Goal: Browse casually: Explore the website without a specific task or goal

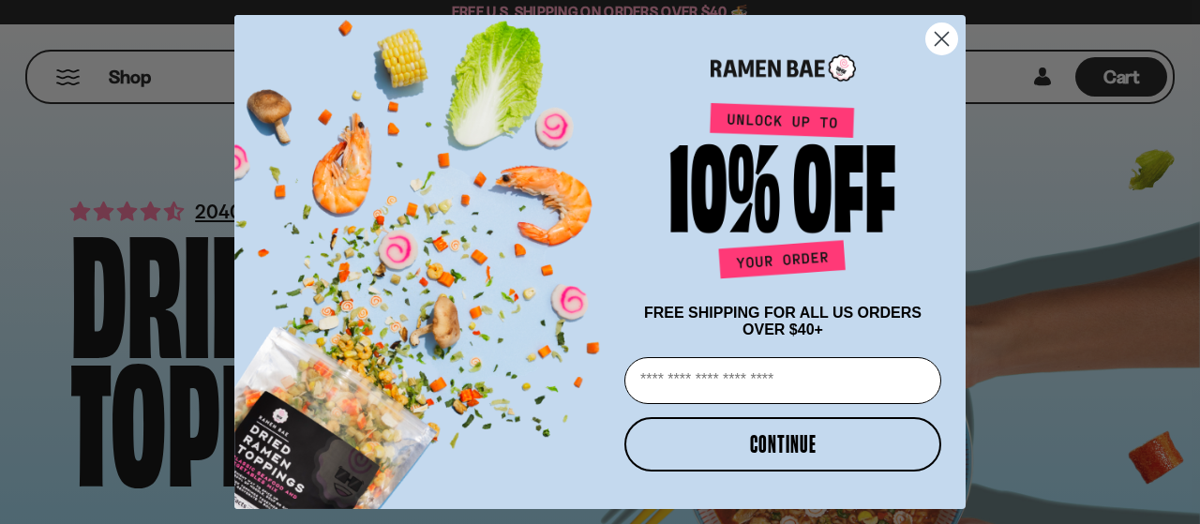
click at [943, 31] on circle "Close dialog" at bounding box center [942, 38] width 31 height 31
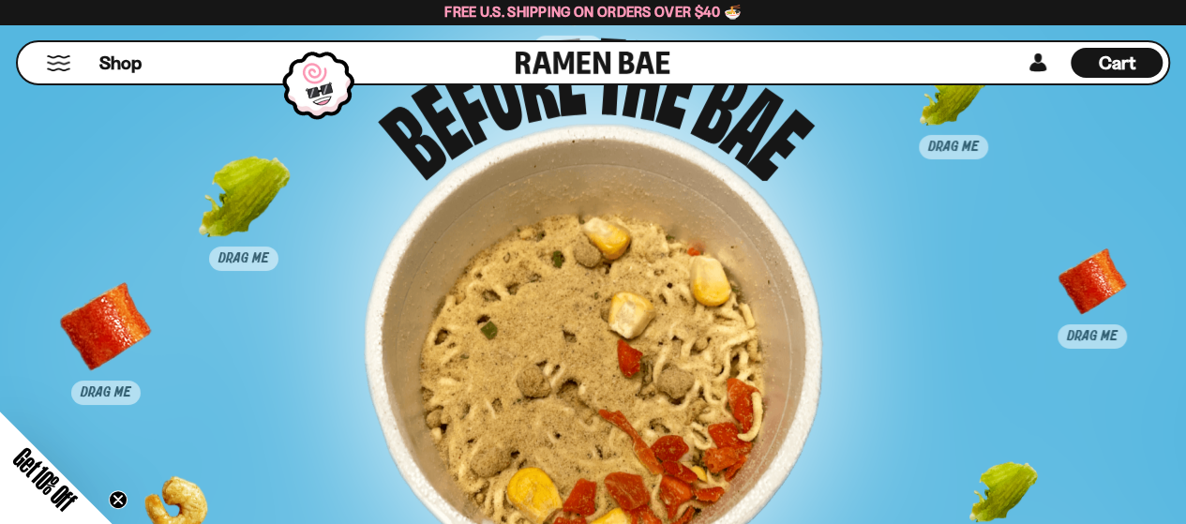
scroll to position [10222, 0]
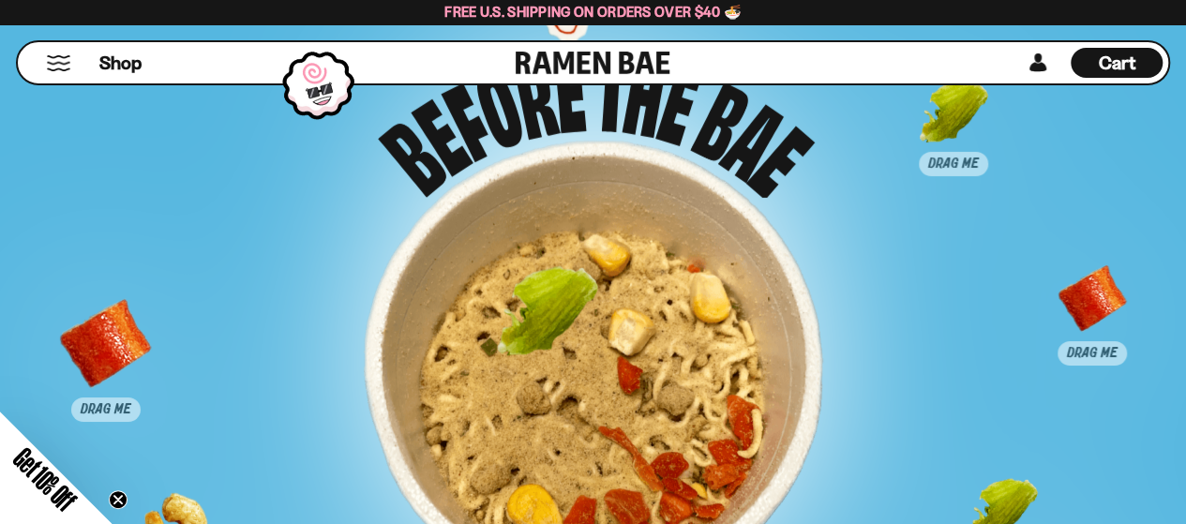
drag, startPoint x: 239, startPoint y: 211, endPoint x: 553, endPoint y: 312, distance: 330.1
click at [553, 312] on div at bounding box center [547, 316] width 93 height 93
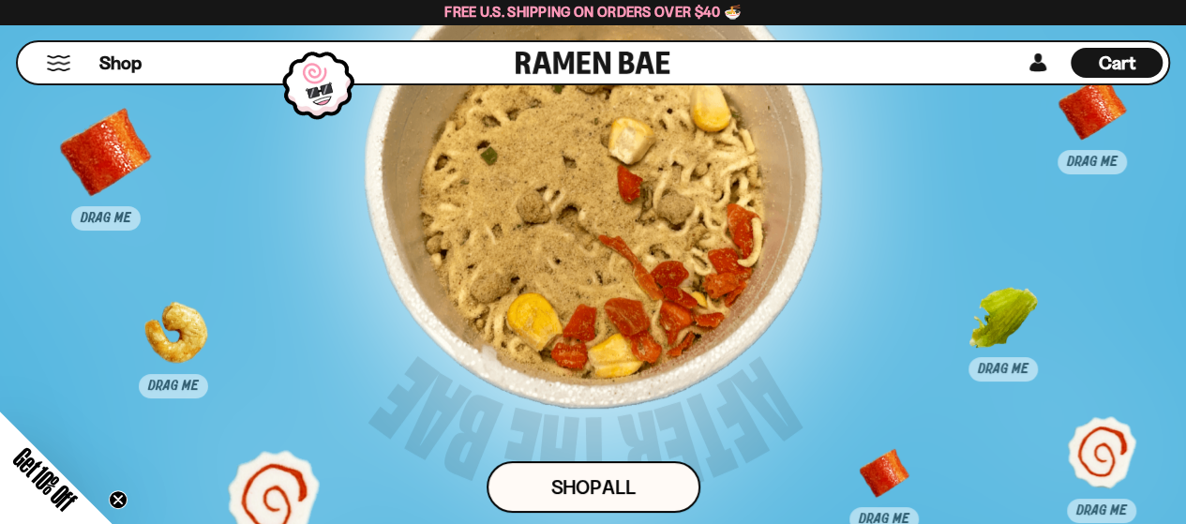
scroll to position [10410, 0]
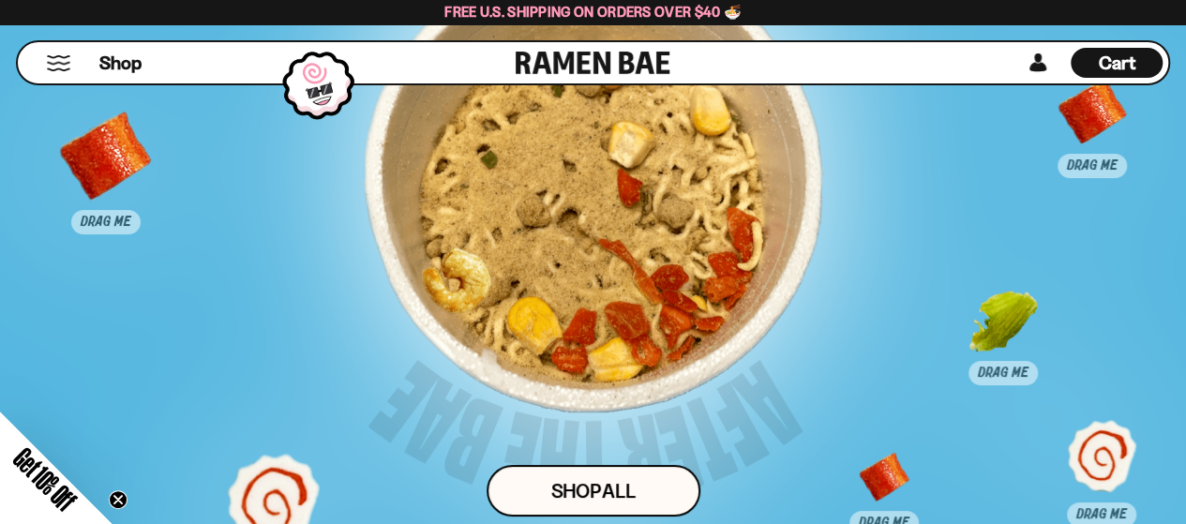
drag, startPoint x: 171, startPoint y: 337, endPoint x: 671, endPoint y: 249, distance: 508.3
click at [500, 250] on div at bounding box center [453, 296] width 93 height 93
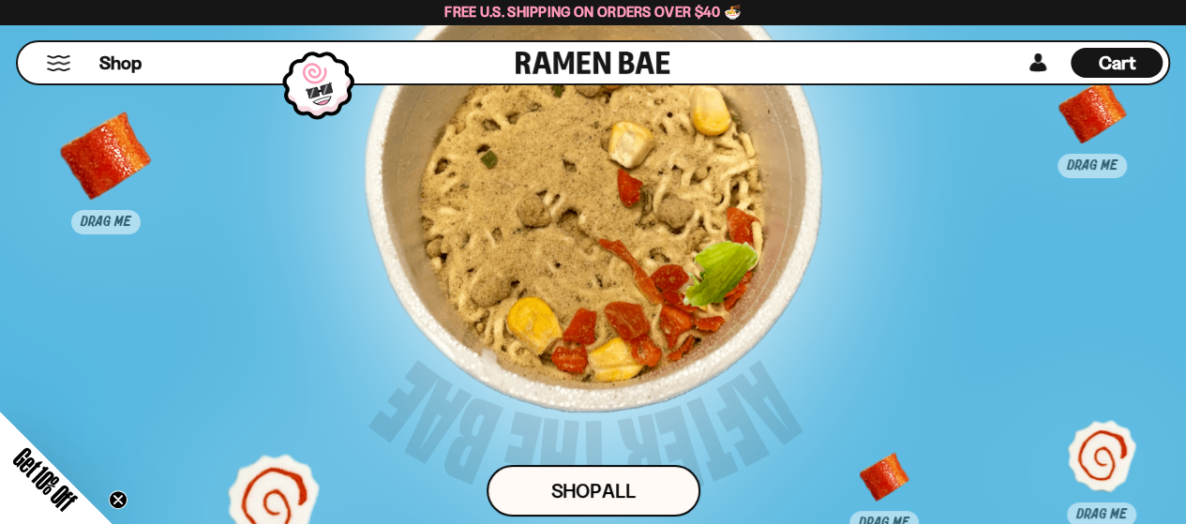
drag, startPoint x: 743, startPoint y: 288, endPoint x: 543, endPoint y: 235, distance: 206.5
click at [673, 243] on div at bounding box center [719, 289] width 93 height 93
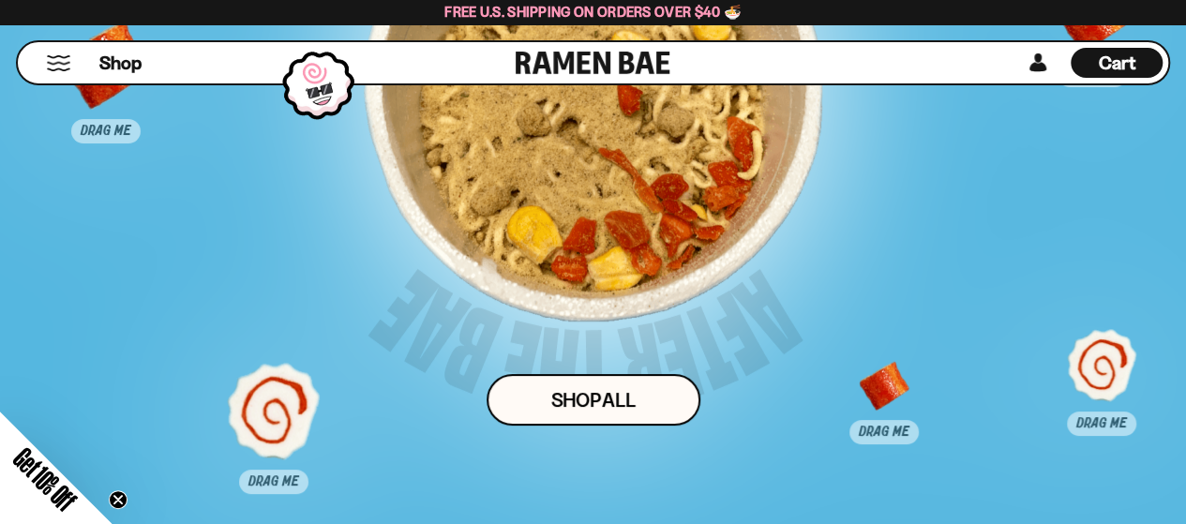
scroll to position [10503, 0]
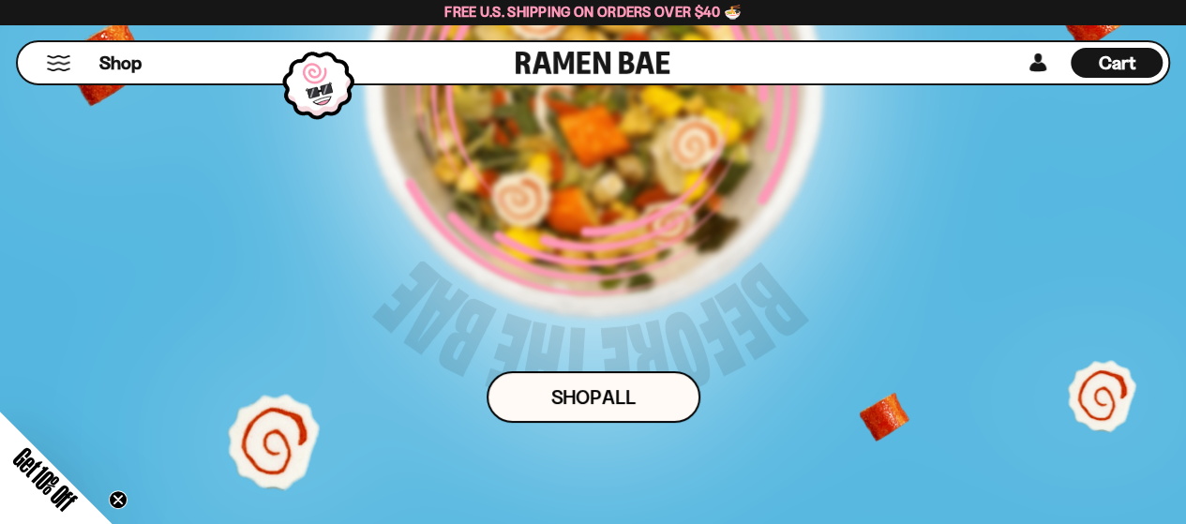
drag, startPoint x: 281, startPoint y: 397, endPoint x: 578, endPoint y: 223, distance: 343.4
click at [578, 223] on div "Drag 3 pieces of topping into the bowl for a surprise! Shop ALl" at bounding box center [592, 100] width 988 height 834
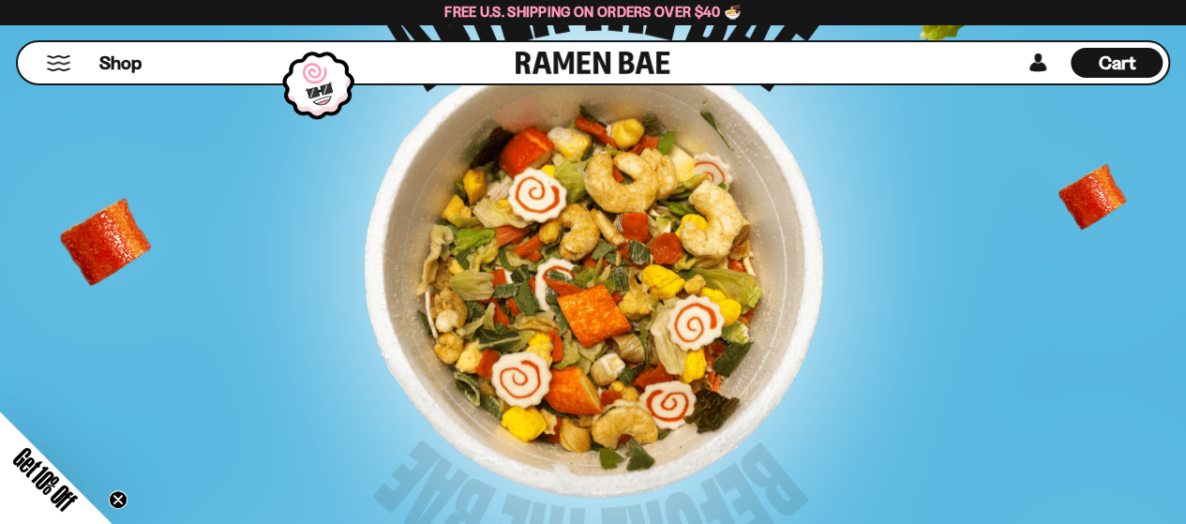
scroll to position [10222, 0]
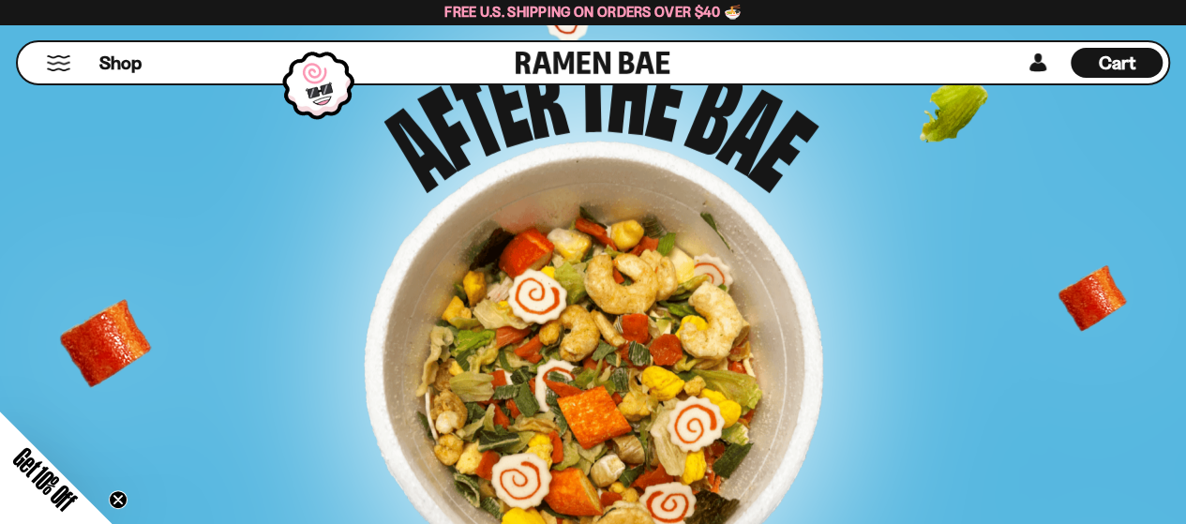
drag, startPoint x: 953, startPoint y: 111, endPoint x: 624, endPoint y: 325, distance: 393.0
click at [624, 325] on div "Drag 3 pieces of topping into the bowl for a surprise! Shop ALl" at bounding box center [592, 381] width 988 height 834
drag, startPoint x: 940, startPoint y: 96, endPoint x: 953, endPoint y: 234, distance: 138.5
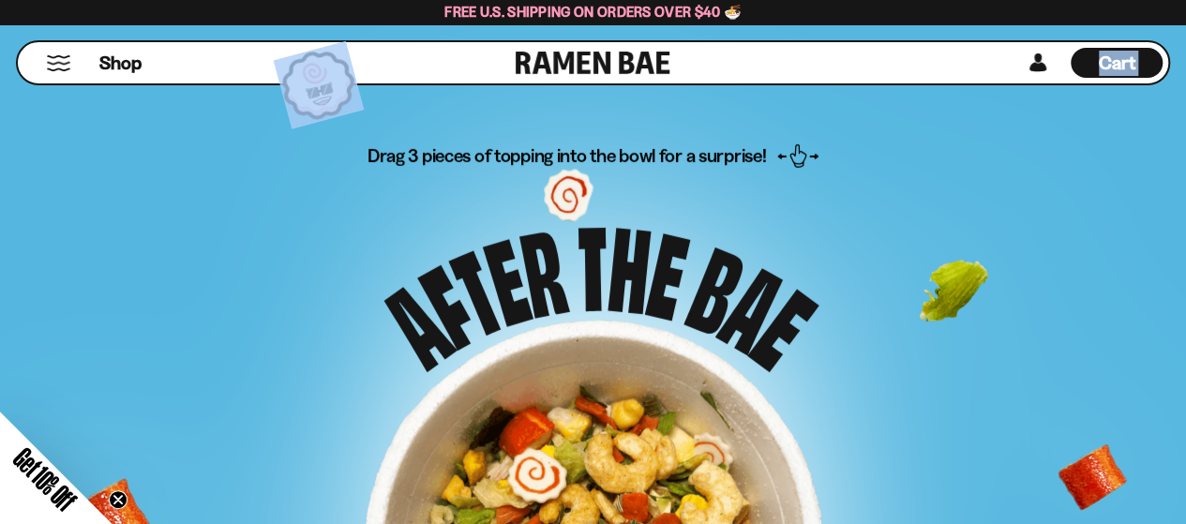
scroll to position [10035, 0]
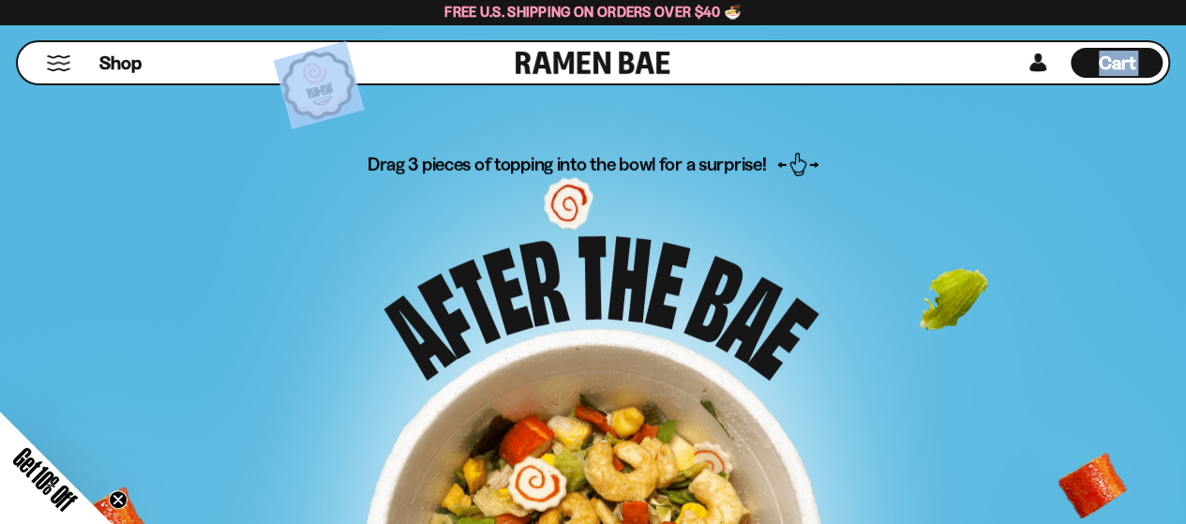
click at [569, 205] on p "Drag 3 pieces of topping into the bowl for a surprise!" at bounding box center [593, 240] width 451 height 176
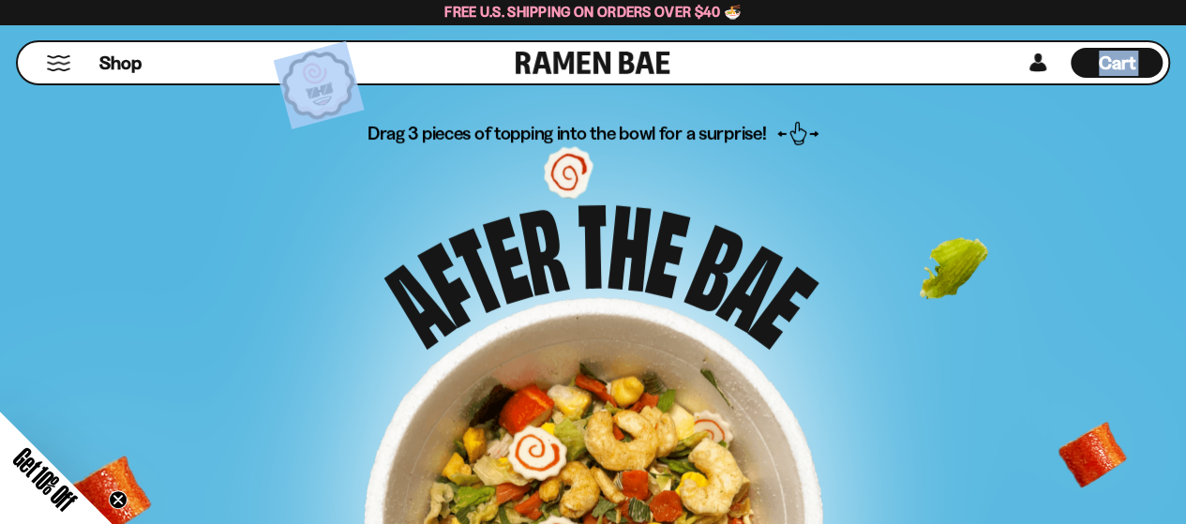
scroll to position [10316, 0]
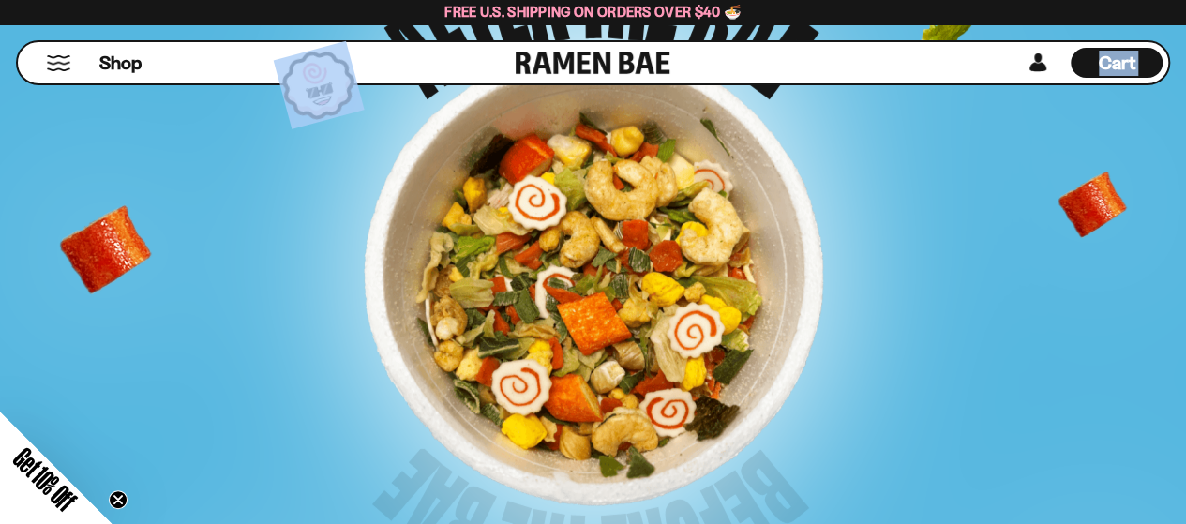
click at [552, 230] on div at bounding box center [594, 277] width 460 height 460
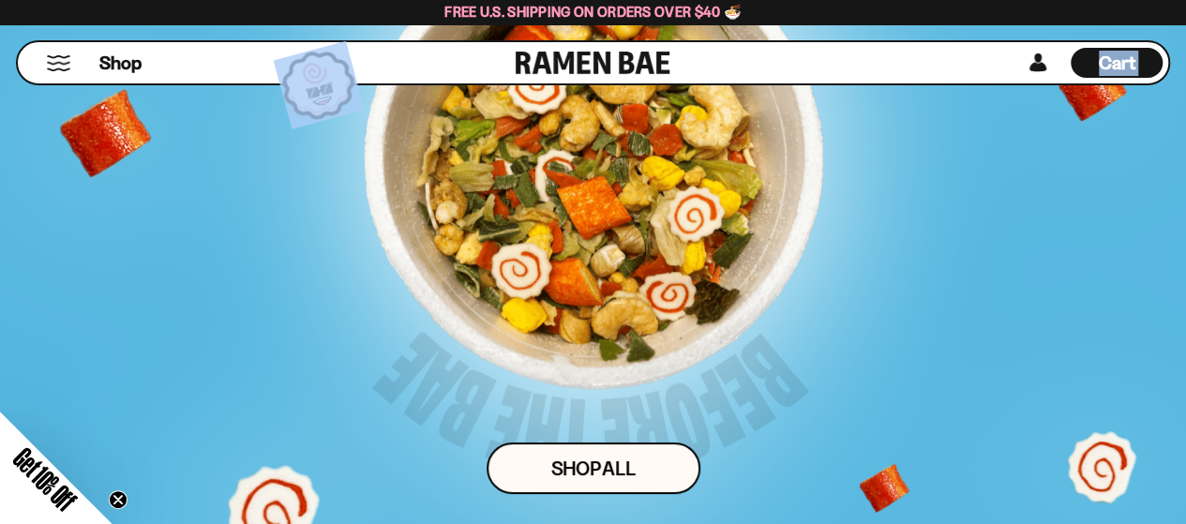
scroll to position [10503, 0]
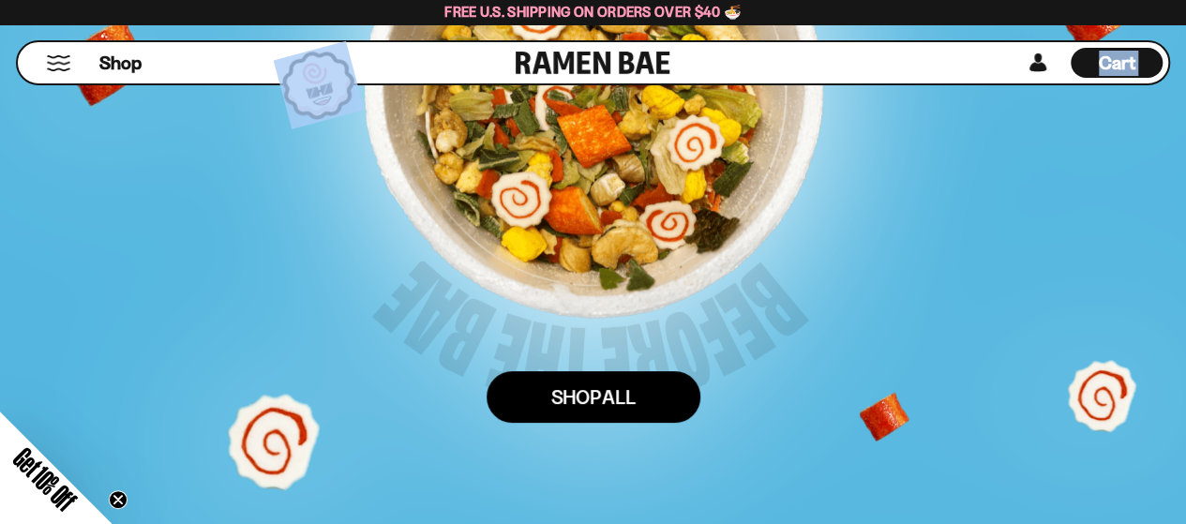
click at [627, 403] on link "Shop ALl" at bounding box center [594, 397] width 214 height 52
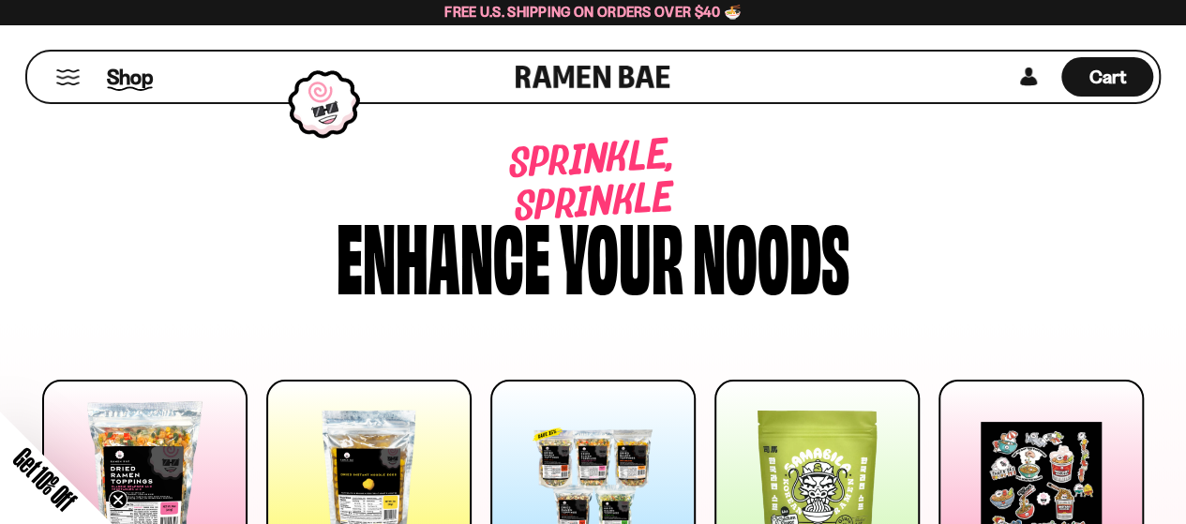
click at [118, 78] on span "Shop" at bounding box center [130, 77] width 46 height 28
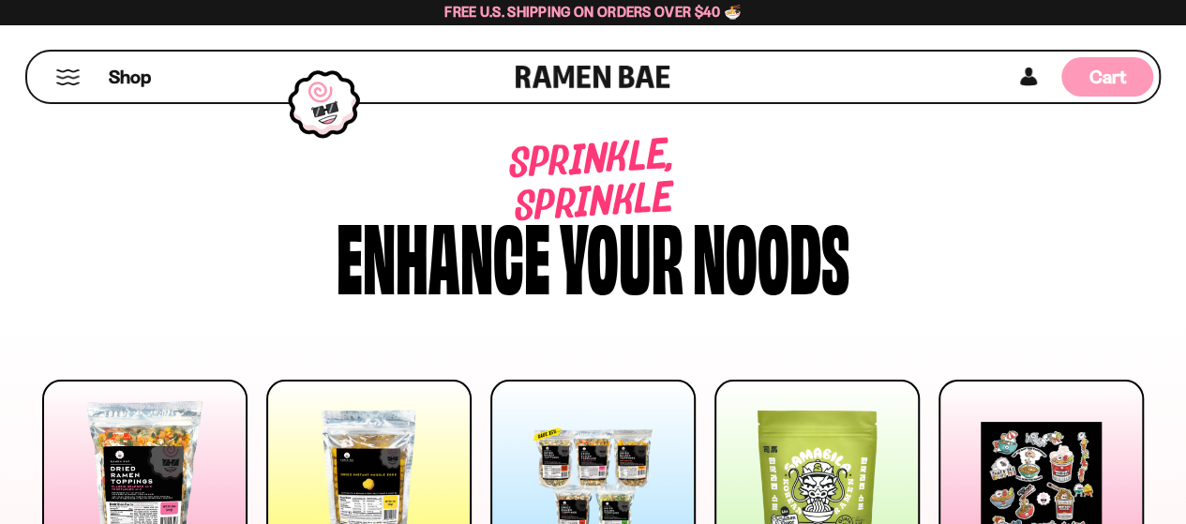
click at [1096, 76] on span "Cart" at bounding box center [1108, 77] width 37 height 23
click at [1118, 83] on span "Cart" at bounding box center [1108, 77] width 37 height 23
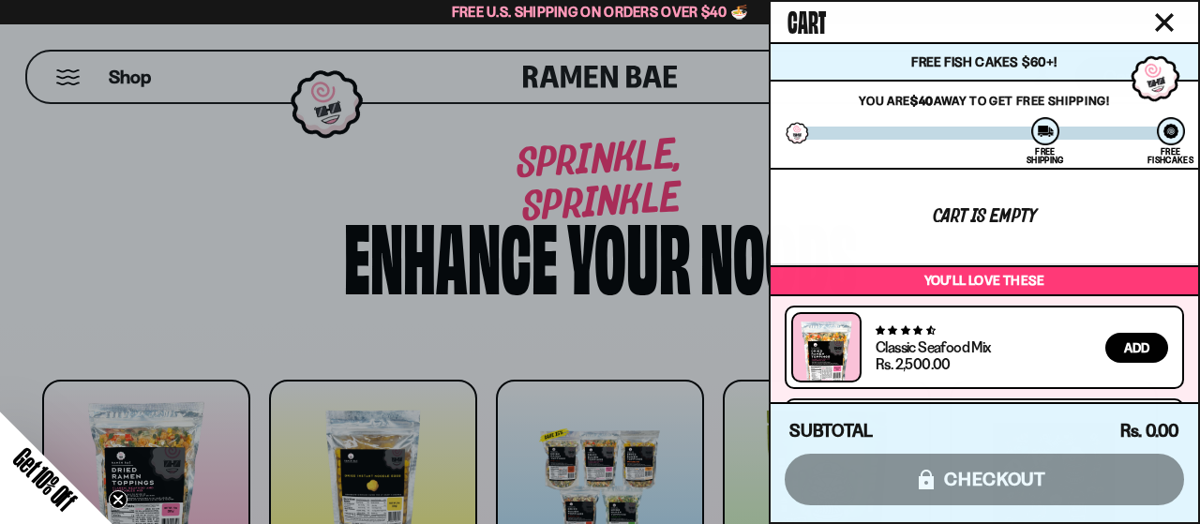
click at [1001, 211] on div "Cart is empty" at bounding box center [984, 217] width 103 height 20
click at [1157, 20] on icon "Close cart" at bounding box center [1164, 22] width 19 height 19
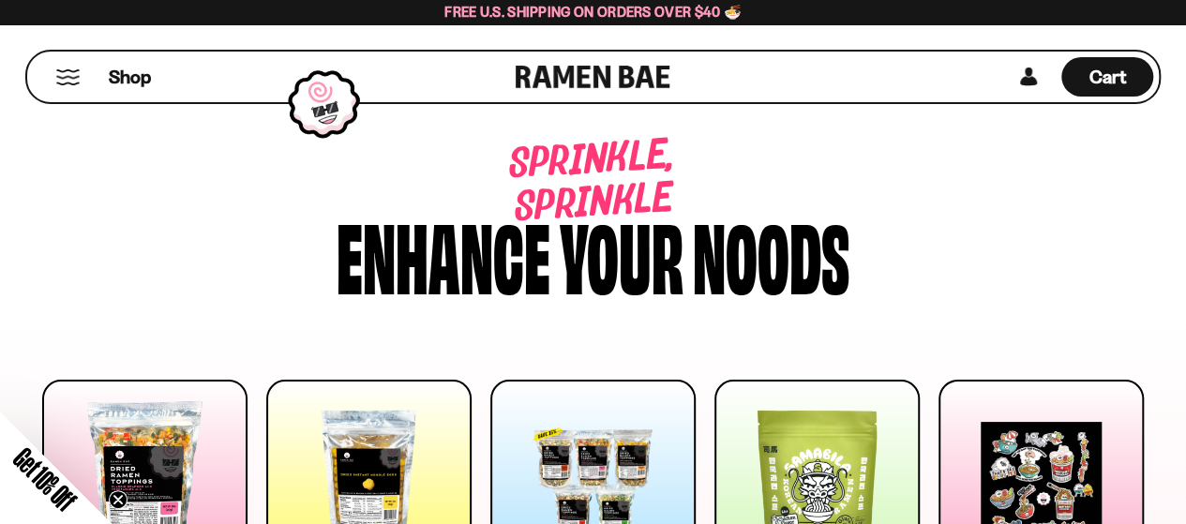
click at [635, 84] on link at bounding box center [593, 77] width 155 height 51
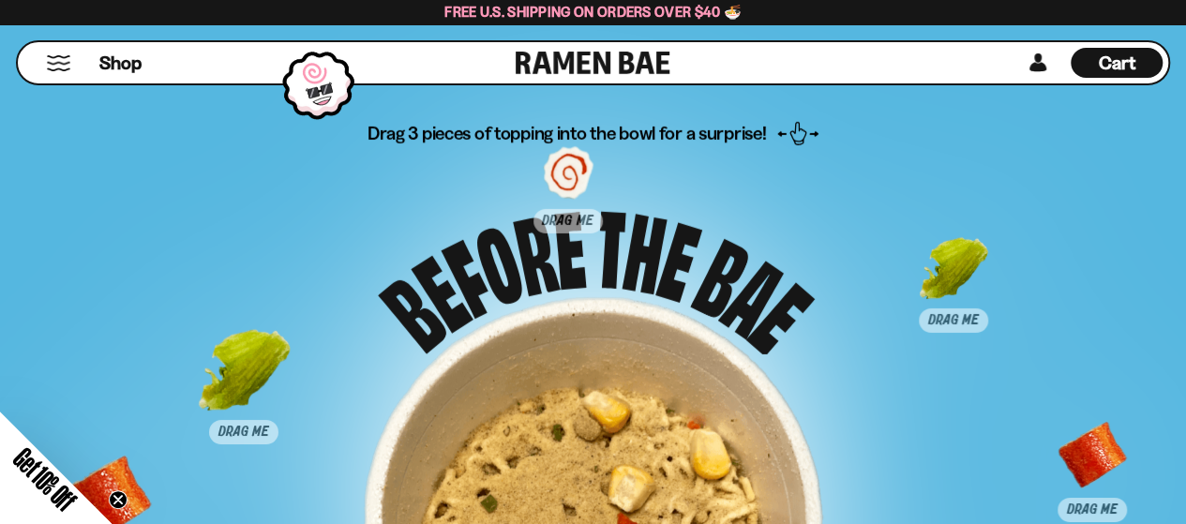
scroll to position [10094, 0]
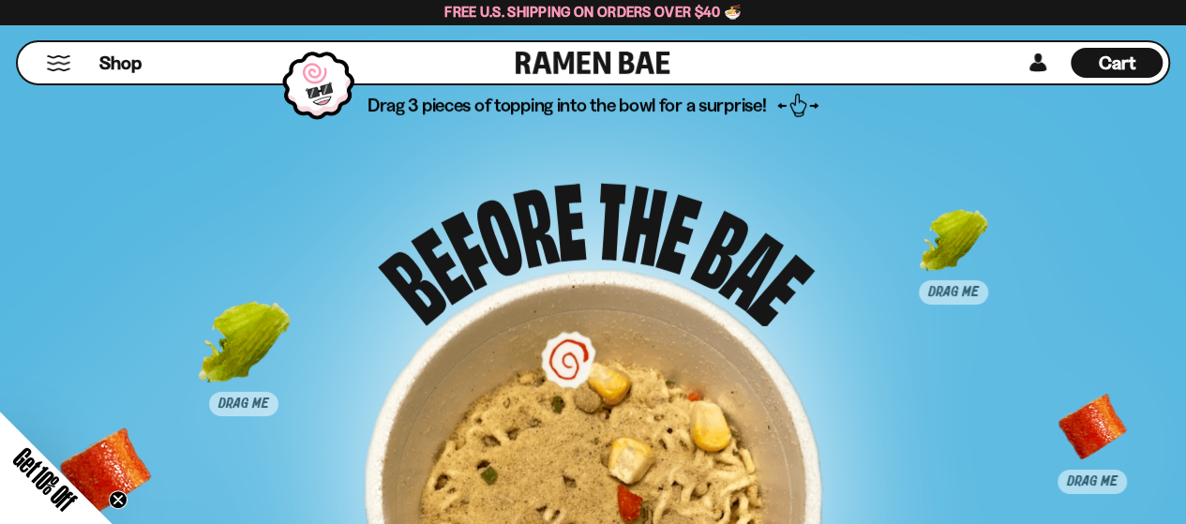
drag, startPoint x: 567, startPoint y: 151, endPoint x: 567, endPoint y: 374, distance: 223.2
click at [567, 374] on div at bounding box center [567, 380] width 93 height 93
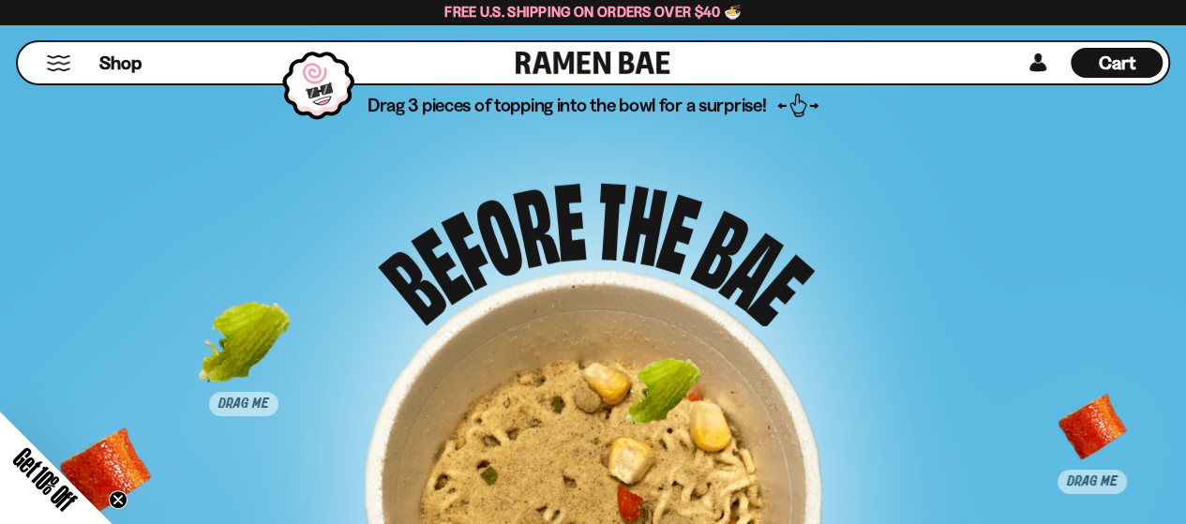
drag, startPoint x: 833, startPoint y: 333, endPoint x: 682, endPoint y: 415, distance: 171.6
click at [682, 415] on div at bounding box center [663, 407] width 93 height 93
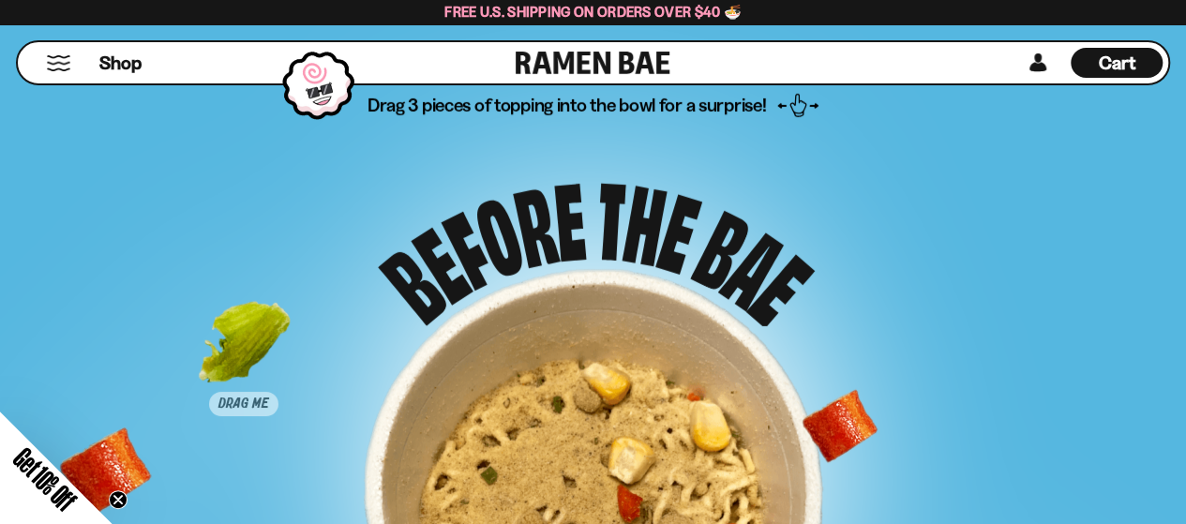
drag, startPoint x: 1108, startPoint y: 471, endPoint x: 696, endPoint y: 458, distance: 411.9
click at [805, 457] on div at bounding box center [839, 442] width 69 height 101
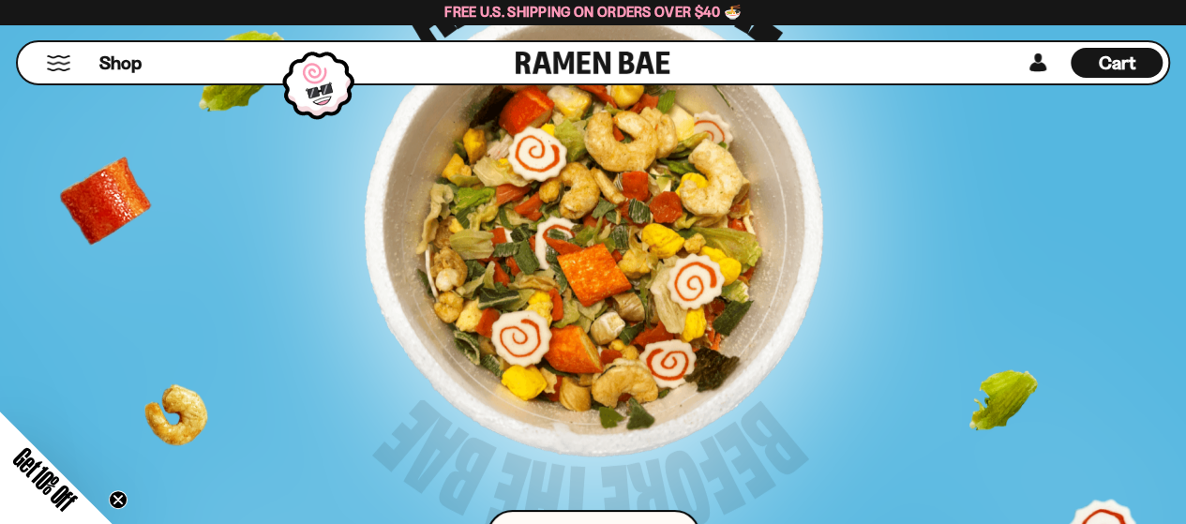
scroll to position [10281, 0]
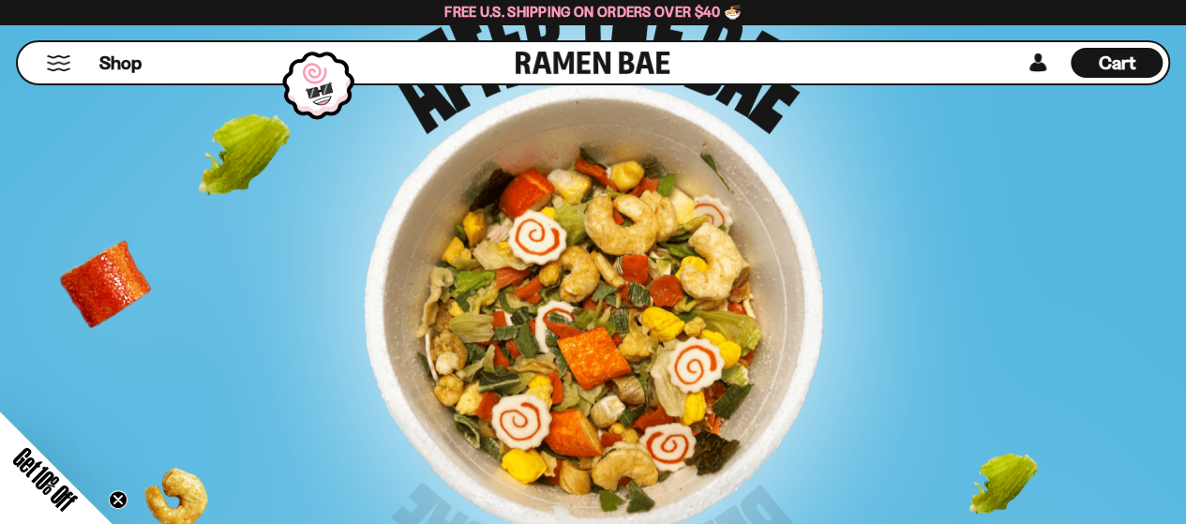
drag, startPoint x: 629, startPoint y: 262, endPoint x: 695, endPoint y: 284, distance: 69.4
click at [695, 284] on div at bounding box center [594, 312] width 460 height 460
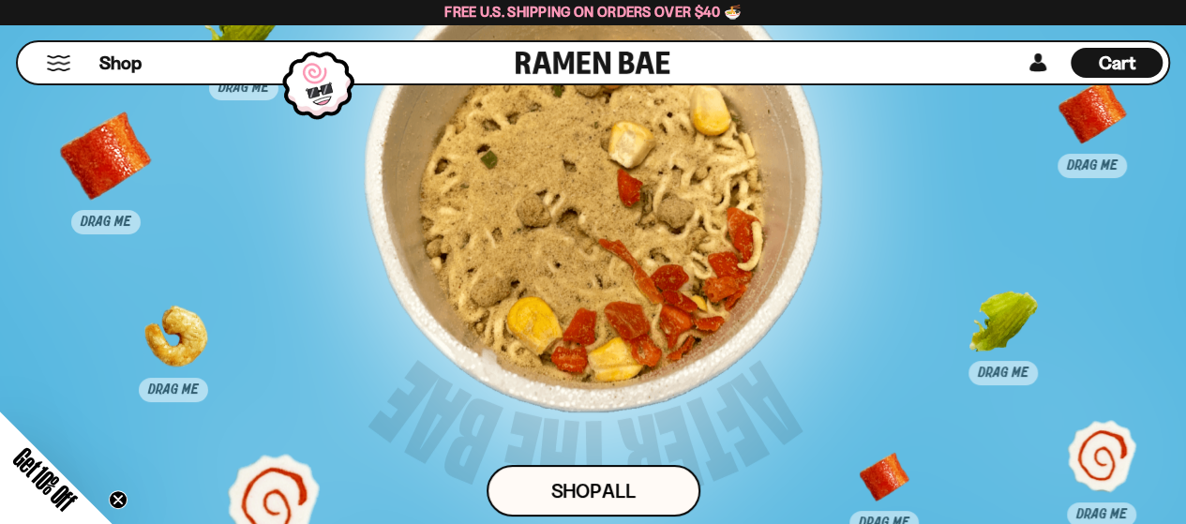
scroll to position [10222, 0]
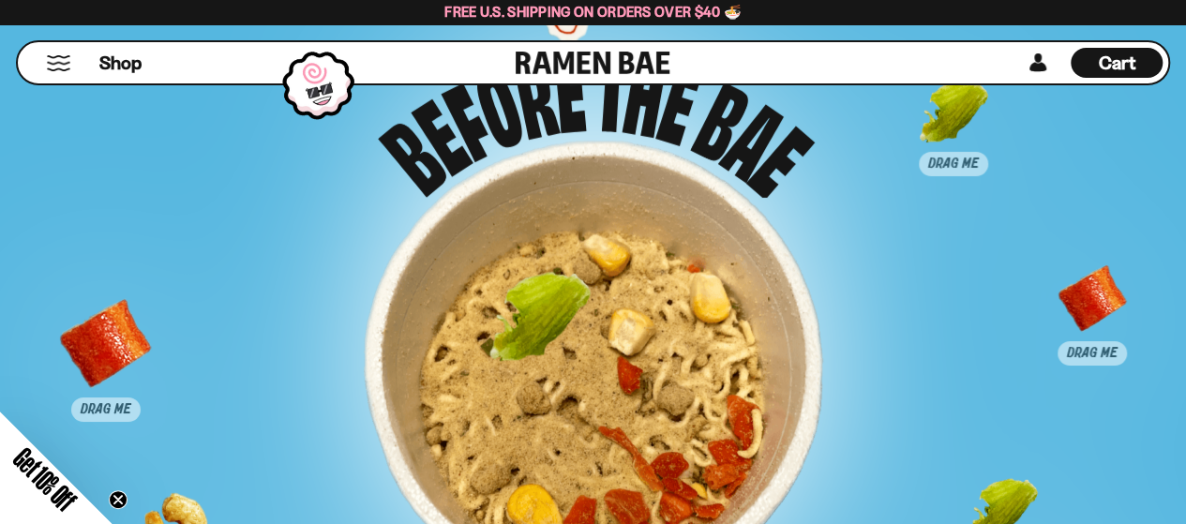
drag, startPoint x: 216, startPoint y: 197, endPoint x: 512, endPoint y: 300, distance: 313.8
click at [512, 300] on div at bounding box center [539, 322] width 93 height 93
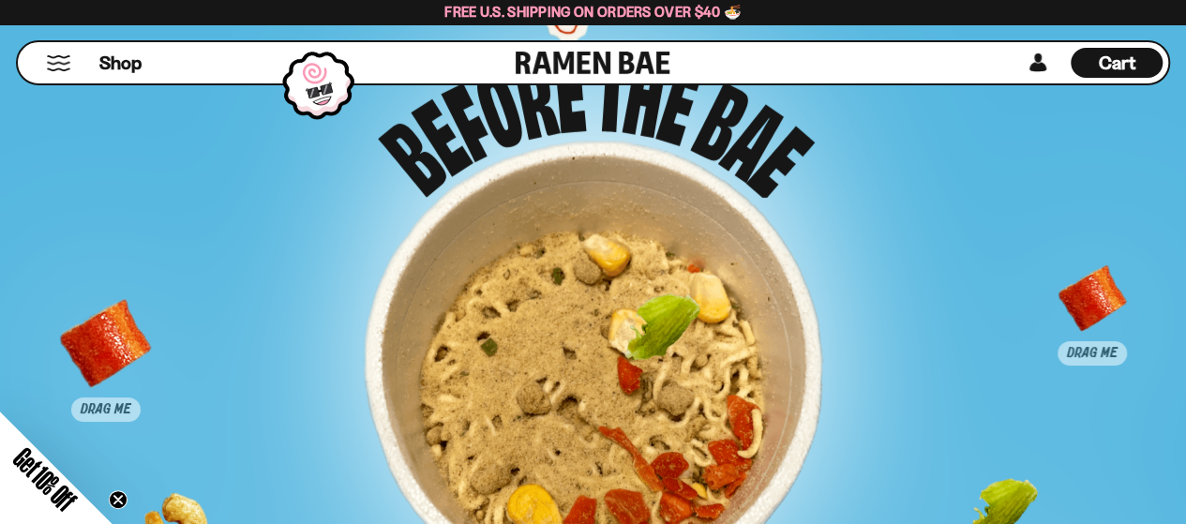
drag, startPoint x: 945, startPoint y: 134, endPoint x: 654, endPoint y: 350, distance: 362.8
click at [654, 350] on div at bounding box center [662, 342] width 93 height 93
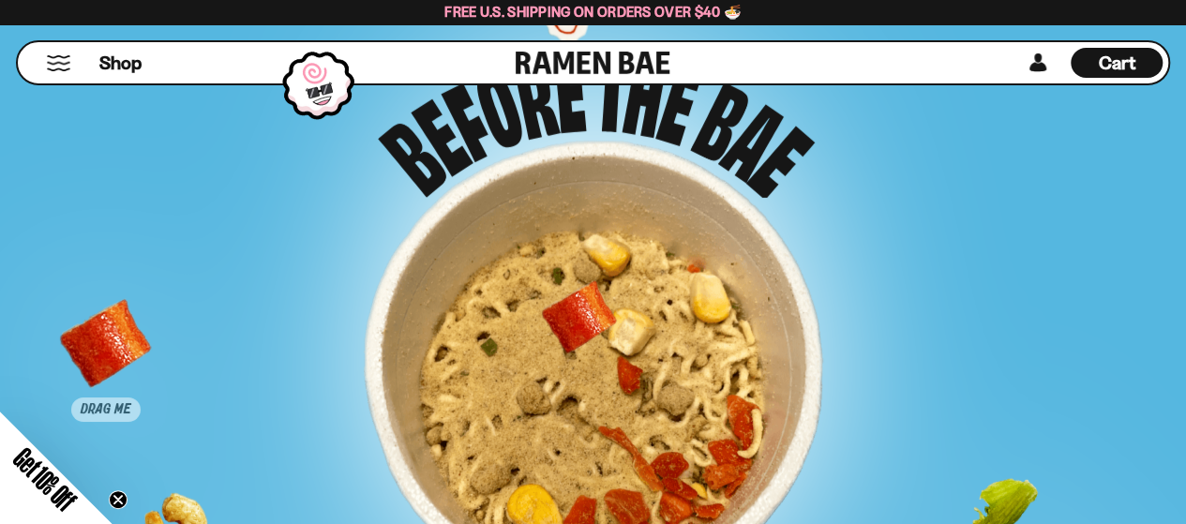
drag, startPoint x: 1094, startPoint y: 304, endPoint x: 572, endPoint y: 323, distance: 522.7
click at [572, 323] on div at bounding box center [579, 329] width 93 height 93
